Goal: Task Accomplishment & Management: Use online tool/utility

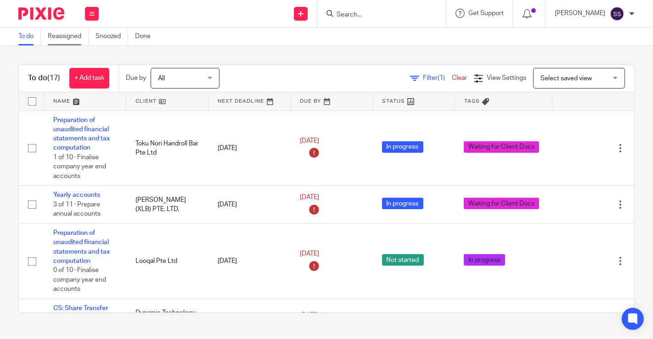
drag, startPoint x: 0, startPoint y: 69, endPoint x: 54, endPoint y: 32, distance: 65.4
click at [0, 69] on div "To do (17) + Add task Due by All All Today Tomorrow This week Next week This mo…" at bounding box center [326, 189] width 653 height 286
click at [525, 15] on div at bounding box center [529, 13] width 13 height 10
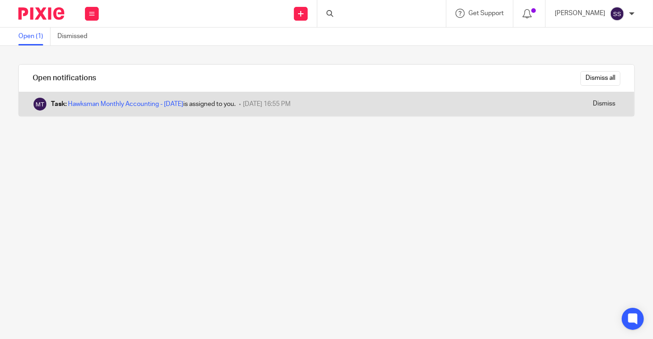
click at [205, 103] on div "Task: Hawksman Monthly Accounting - Jul'25 is assigned to you." at bounding box center [143, 104] width 185 height 9
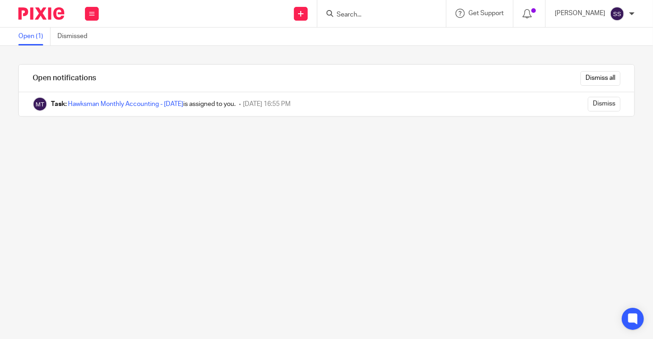
click at [0, 153] on div "Open notifications Dismiss all Task: Hawksman Monthly Accounting - Jul'25 is as…" at bounding box center [326, 192] width 653 height 293
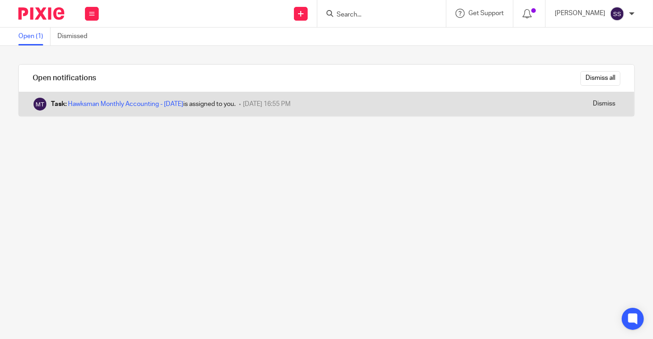
click at [137, 97] on div "Task: Hawksman Monthly Accounting - Jul'25 is assigned to you. 18 August 2025 1…" at bounding box center [272, 104] width 507 height 24
click at [141, 103] on link "Hawksman Monthly Accounting - [DATE]" at bounding box center [125, 104] width 115 height 6
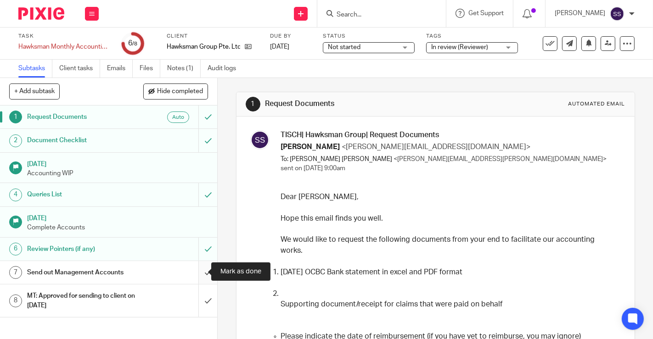
click at [199, 276] on input "submit" at bounding box center [108, 272] width 217 height 23
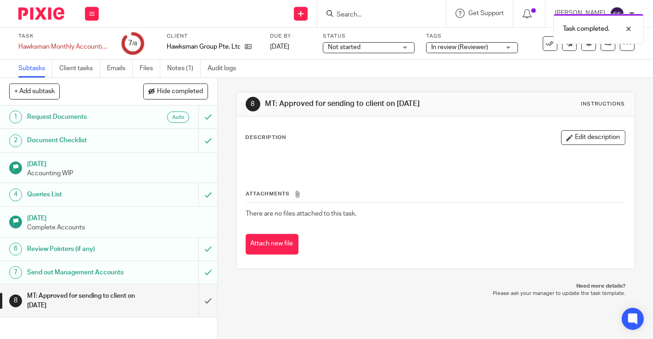
click at [498, 49] on span "In review (Reviewer)" at bounding box center [465, 48] width 69 height 10
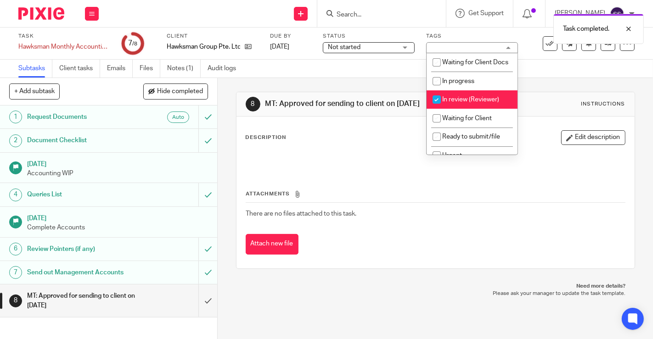
click at [446, 103] on span "In review (Reviewer)" at bounding box center [470, 99] width 57 height 6
checkbox input "false"
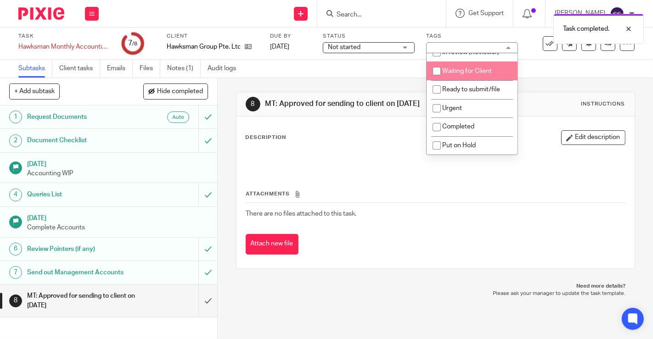
scroll to position [56, 0]
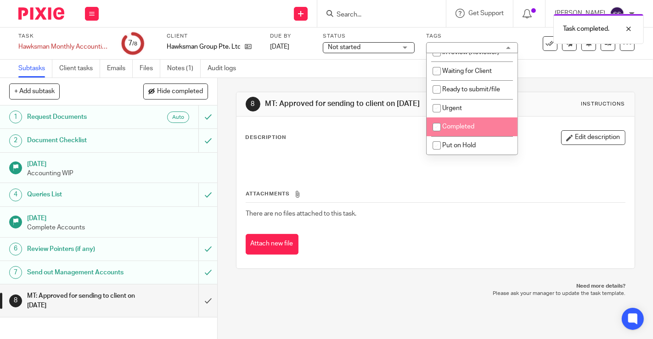
click at [450, 129] on span "Completed" at bounding box center [458, 127] width 32 height 6
checkbox input "true"
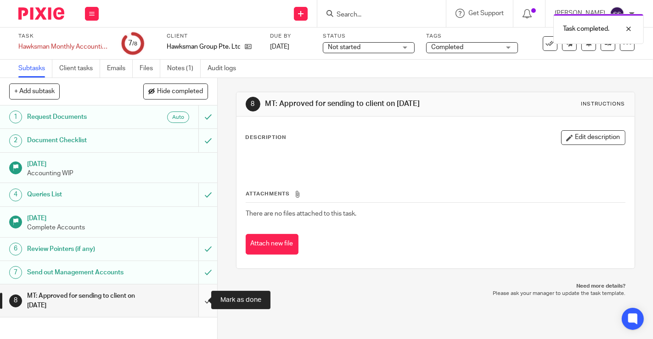
click at [192, 295] on input "submit" at bounding box center [108, 301] width 217 height 33
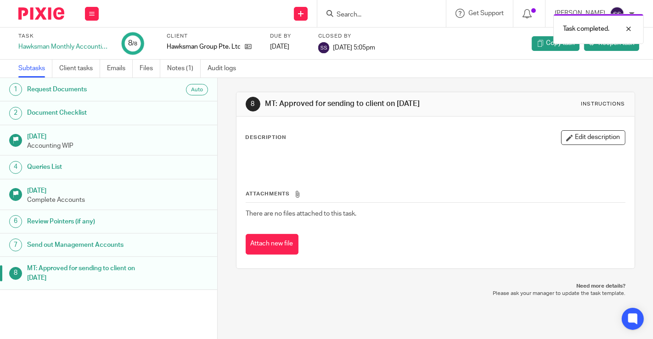
click at [94, 6] on div "Work Email Clients Team Reports Settings" at bounding box center [92, 13] width 32 height 27
click at [91, 11] on icon at bounding box center [92, 14] width 6 height 6
drag, startPoint x: 90, startPoint y: 11, endPoint x: 90, endPoint y: 17, distance: 6.5
click at [90, 11] on icon at bounding box center [92, 14] width 6 height 6
drag, startPoint x: 93, startPoint y: 42, endPoint x: 92, endPoint y: 32, distance: 10.1
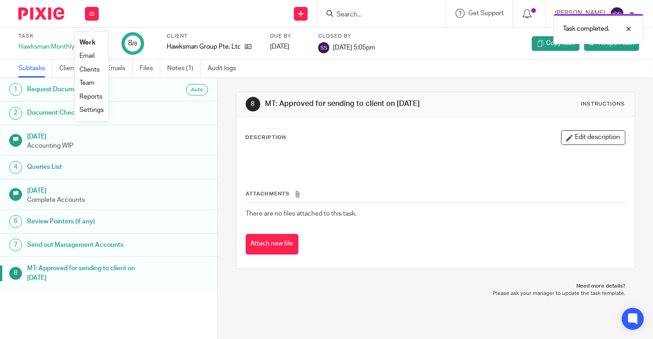
click at [93, 42] on link "Work" at bounding box center [87, 42] width 16 height 6
